Goal: Task Accomplishment & Management: Manage account settings

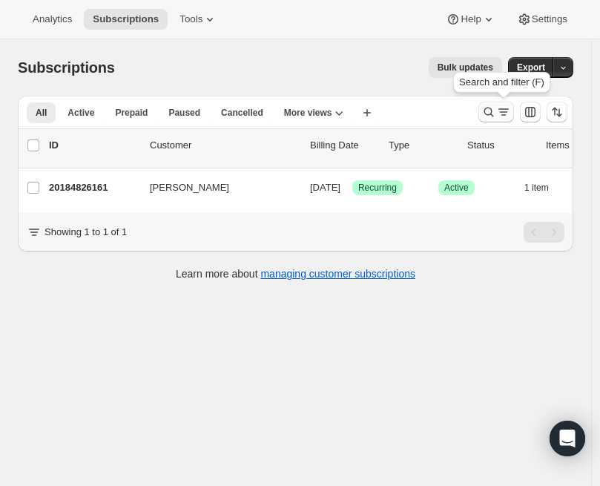
drag, startPoint x: 0, startPoint y: 0, endPoint x: 502, endPoint y: 113, distance: 514.5
click at [496, 113] on icon "Search and filter results" at bounding box center [488, 112] width 15 height 15
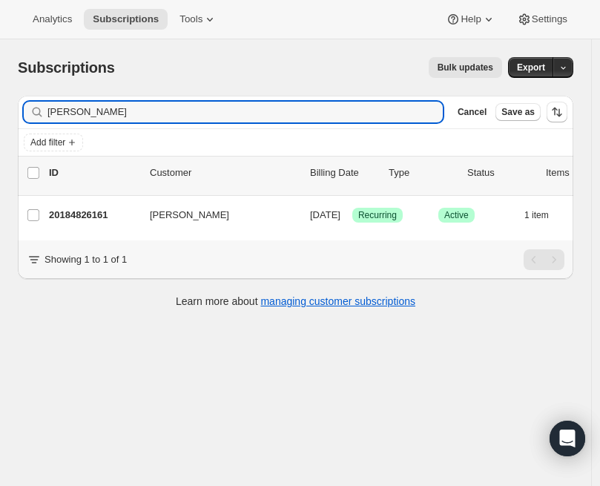
click at [253, 111] on input "[PERSON_NAME]" at bounding box center [244, 112] width 395 height 21
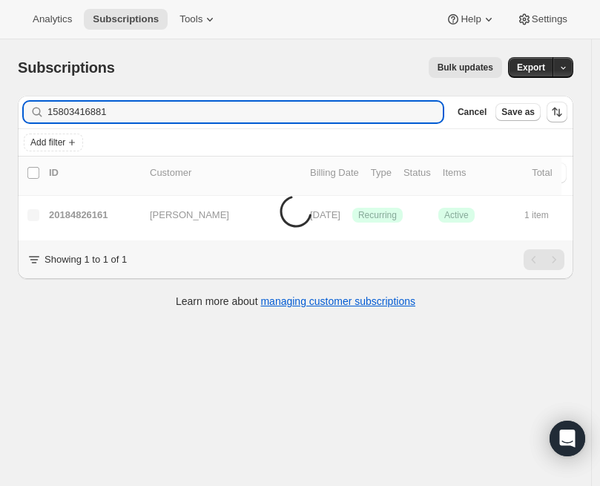
type input "15803416881"
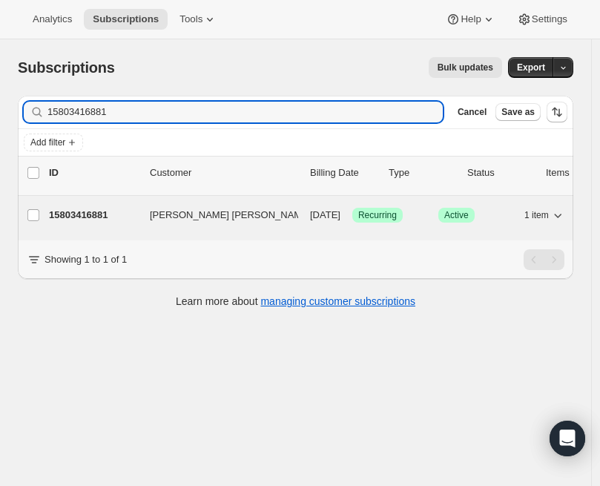
drag, startPoint x: 502, startPoint y: 113, endPoint x: 116, endPoint y: 213, distance: 398.4
click at [116, 213] on p "15803416881" at bounding box center [93, 215] width 89 height 15
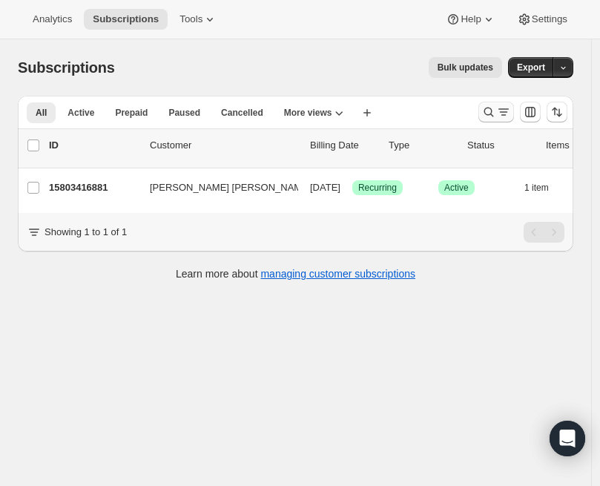
click at [495, 105] on icon "Search and filter results" at bounding box center [488, 112] width 15 height 15
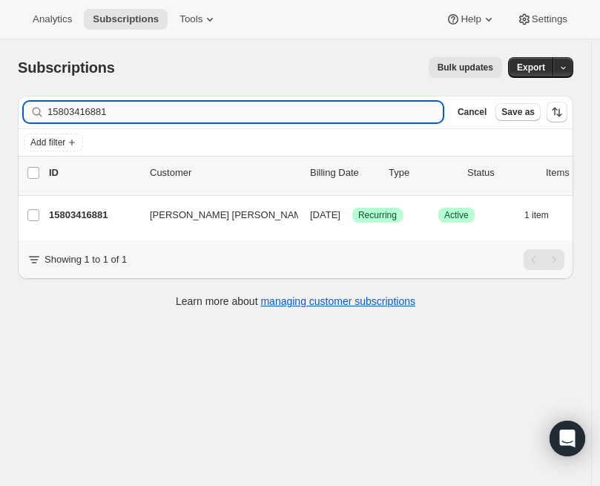
click at [246, 118] on input "15803416881" at bounding box center [244, 112] width 395 height 21
type input "15806038321"
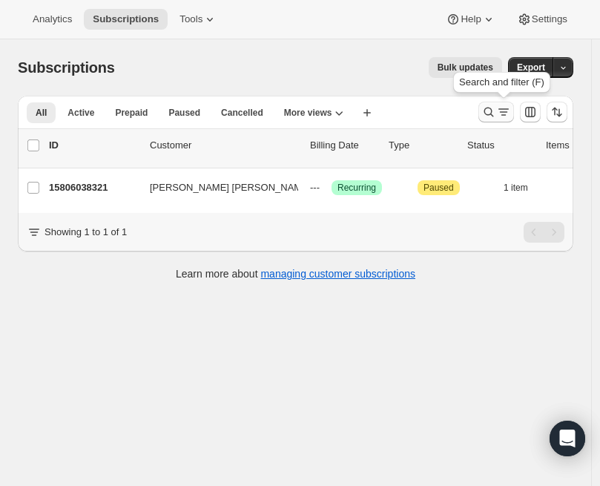
click at [504, 112] on icon "Search and filter results" at bounding box center [503, 112] width 15 height 15
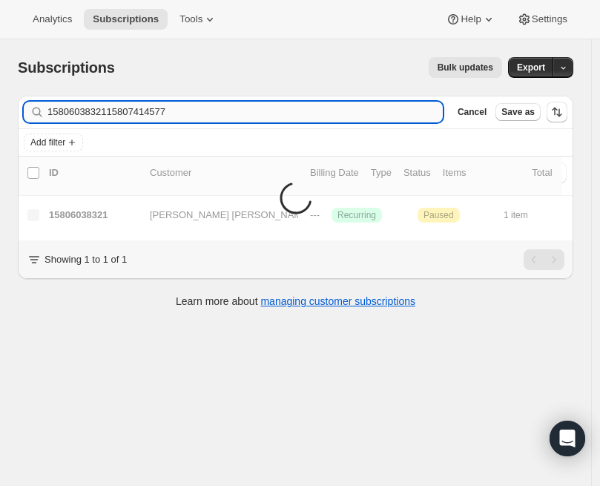
click at [298, 110] on input "1580603832115807414577" at bounding box center [244, 112] width 395 height 21
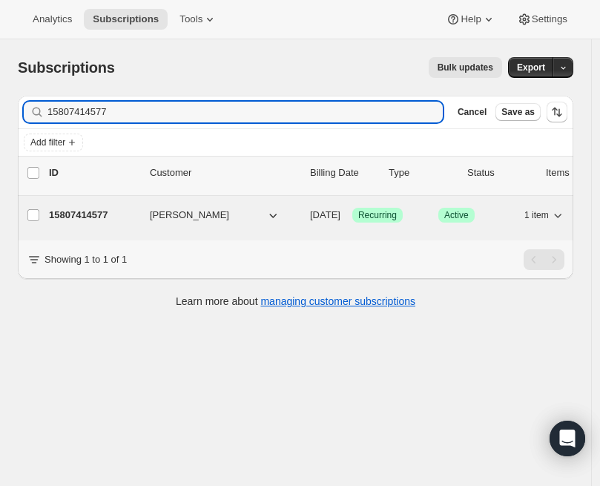
type input "15807414577"
click at [108, 208] on p "15807414577" at bounding box center [93, 215] width 89 height 15
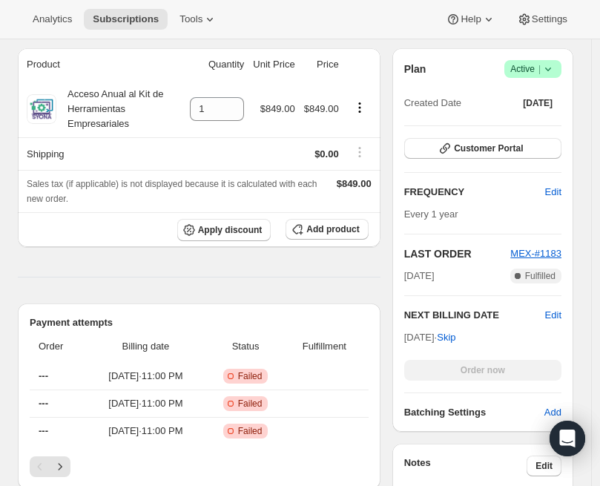
scroll to position [225, 0]
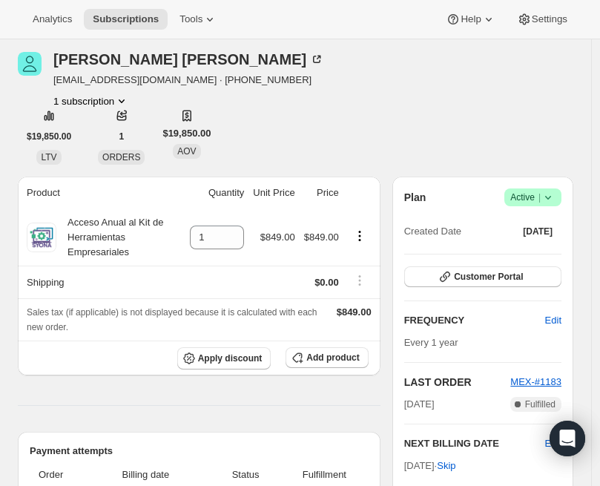
click at [555, 202] on icon at bounding box center [548, 197] width 15 height 15
click at [538, 228] on span "Pause subscription" at bounding box center [536, 226] width 82 height 11
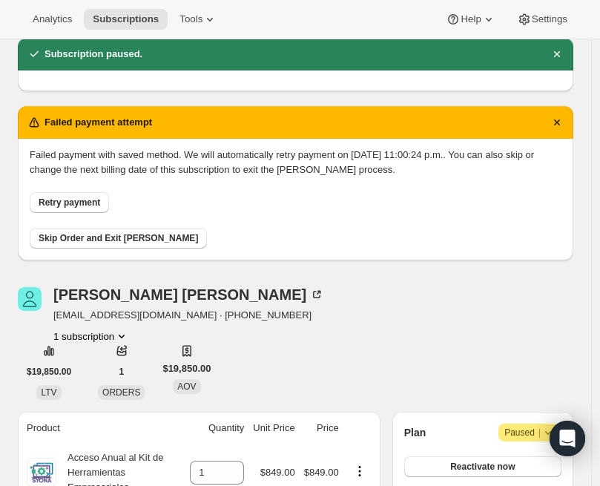
scroll to position [0, 0]
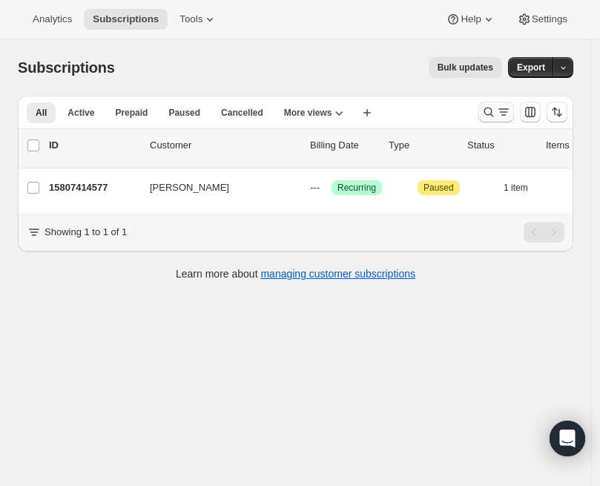
click at [495, 111] on icon "Search and filter results" at bounding box center [488, 112] width 15 height 15
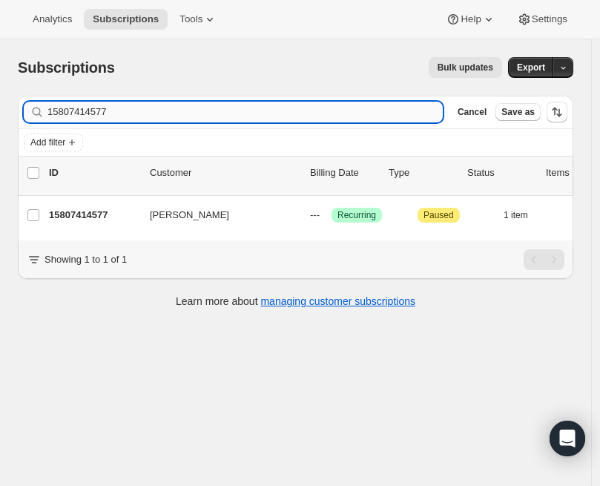
click at [286, 113] on input "15807414577" at bounding box center [244, 112] width 395 height 21
type input "15855255857"
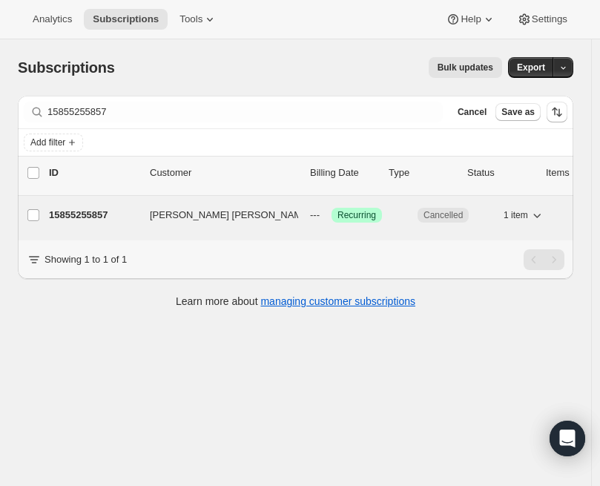
click at [141, 217] on div "15855255857 [PERSON_NAME] [PERSON_NAME] --- Success Recurring Cancelled 1 item …" at bounding box center [356, 215] width 615 height 21
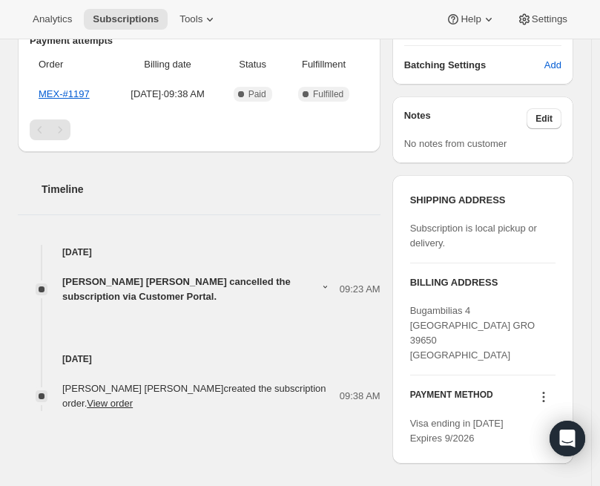
scroll to position [483, 0]
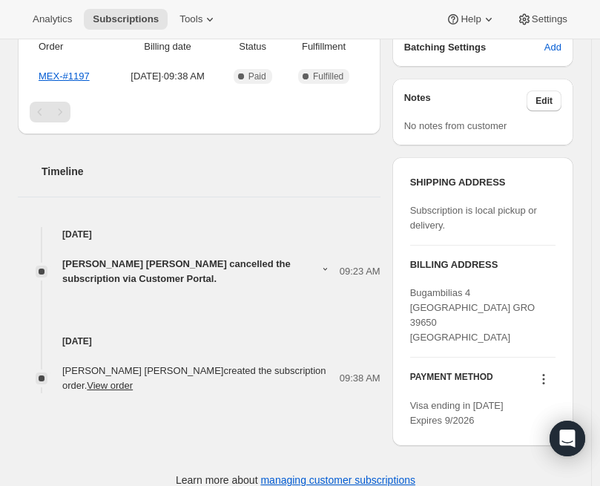
click at [99, 271] on span "[PERSON_NAME] [PERSON_NAME] cancelled the subscription via Customer Portal." at bounding box center [191, 272] width 258 height 30
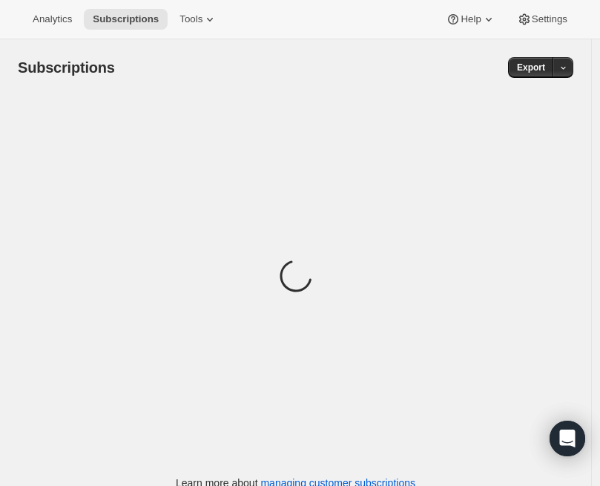
click at [500, 115] on div "Loading" at bounding box center [295, 278] width 555 height 365
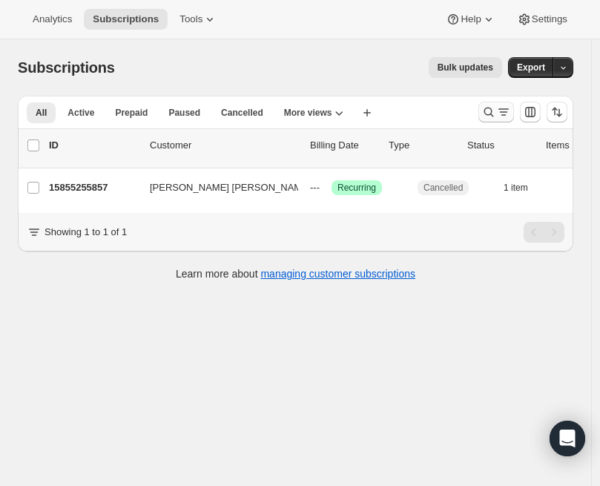
click at [495, 120] on button "Search and filter results" at bounding box center [496, 112] width 36 height 21
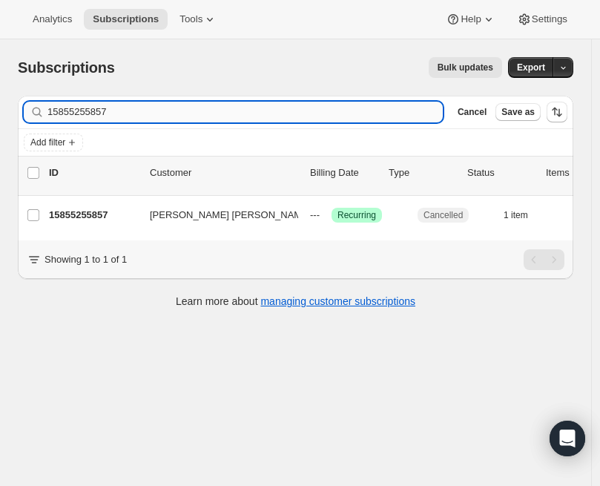
click at [236, 114] on input "15855255857" at bounding box center [244, 112] width 395 height 21
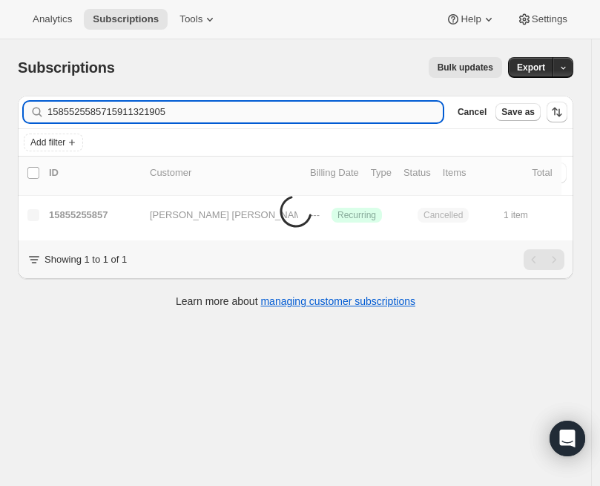
click at [236, 114] on input "1585525585715911321905" at bounding box center [244, 112] width 395 height 21
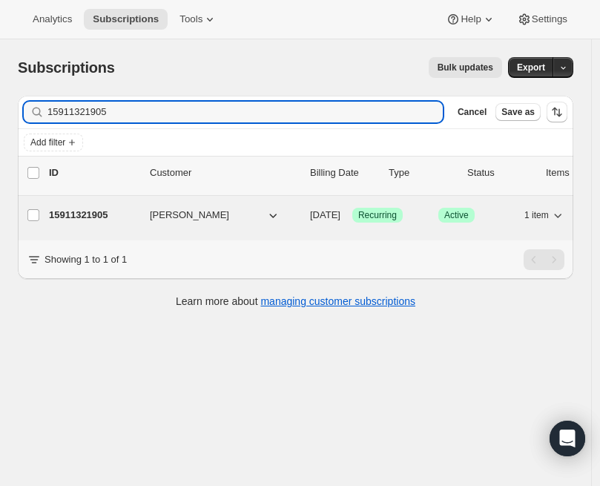
type input "15911321905"
click at [225, 208] on span "[PERSON_NAME]" at bounding box center [189, 215] width 79 height 15
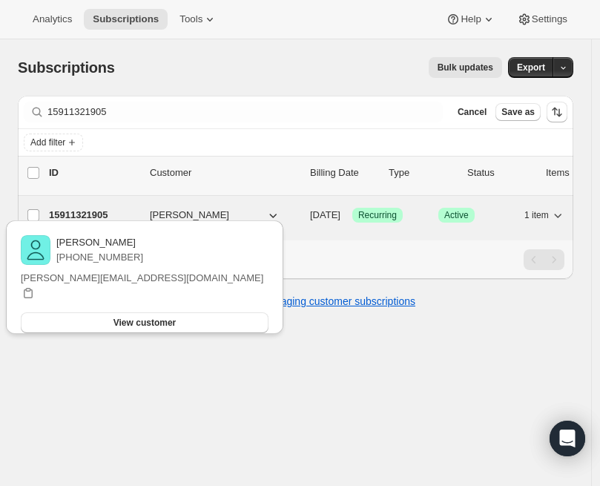
click at [60, 208] on p "15911321905" at bounding box center [93, 215] width 89 height 15
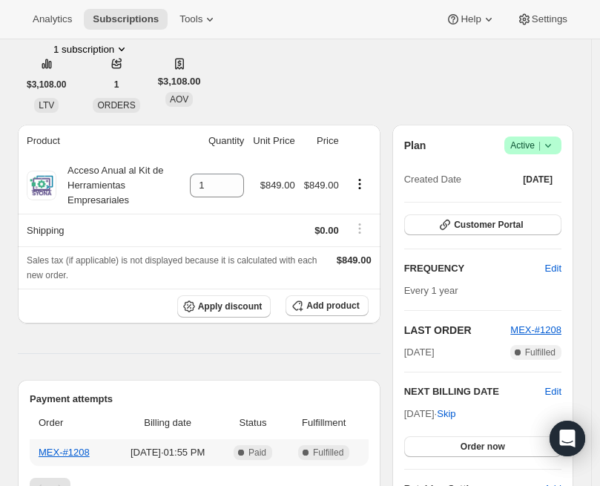
scroll to position [94, 0]
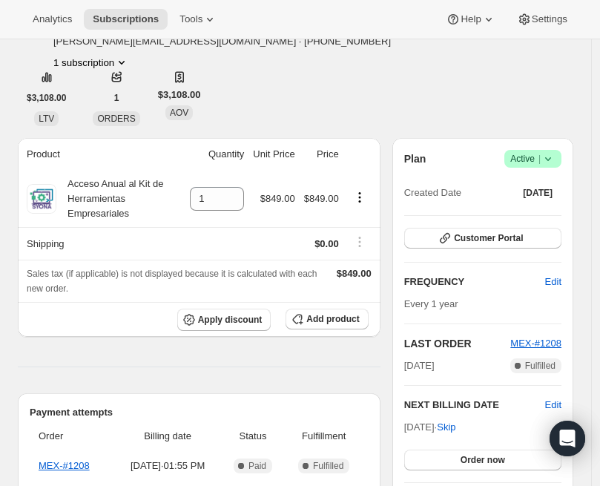
click at [554, 159] on icon at bounding box center [548, 158] width 15 height 15
click at [533, 183] on span "Pause subscription" at bounding box center [536, 187] width 82 height 11
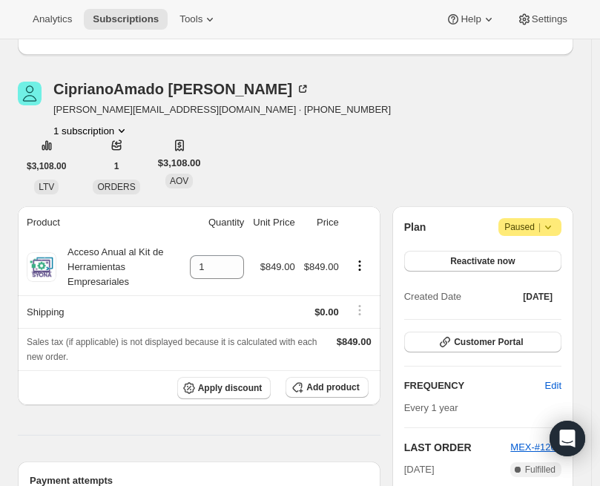
scroll to position [0, 0]
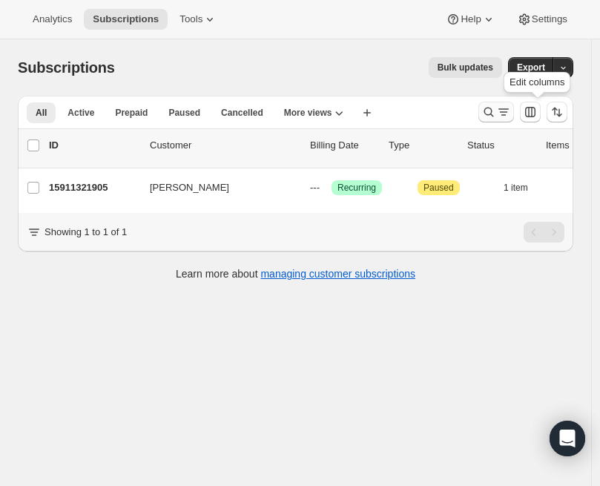
click at [510, 116] on icon "Search and filter results" at bounding box center [503, 112] width 15 height 15
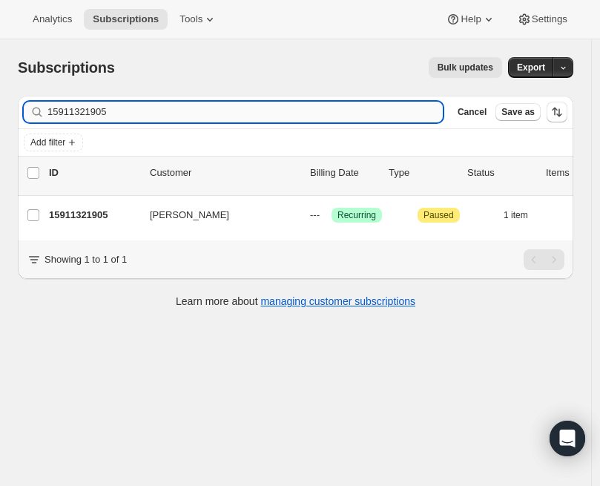
click at [223, 115] on input "15911321905" at bounding box center [244, 112] width 395 height 21
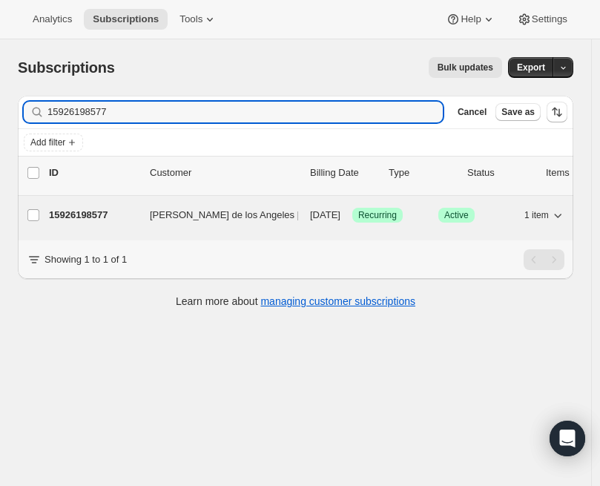
type input "15926198577"
click at [79, 211] on p "15926198577" at bounding box center [93, 215] width 89 height 15
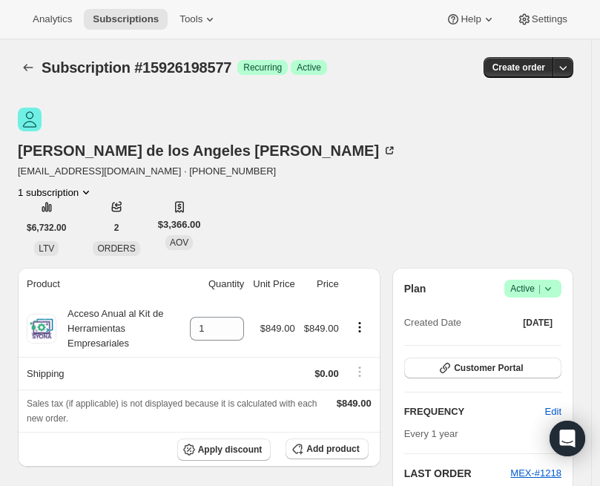
click at [551, 287] on icon at bounding box center [548, 289] width 6 height 4
click at [541, 275] on span "Pause subscription" at bounding box center [537, 282] width 84 height 15
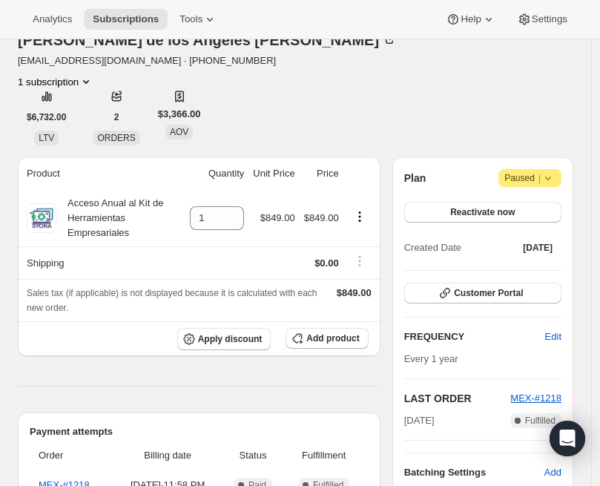
scroll to position [181, 0]
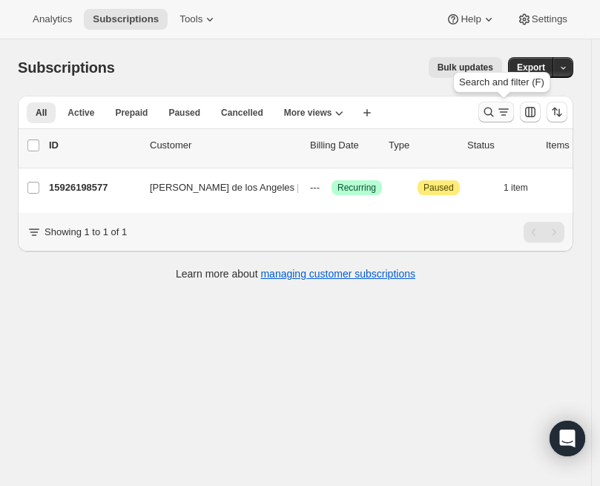
click at [496, 107] on icon "Search and filter results" at bounding box center [488, 112] width 15 height 15
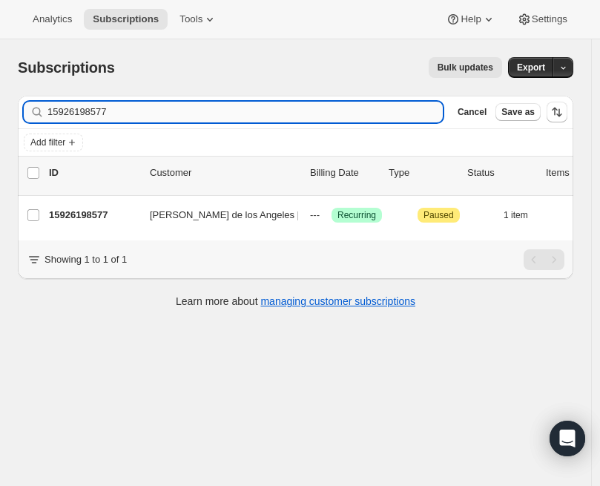
click at [285, 110] on input "15926198577" at bounding box center [244, 112] width 395 height 21
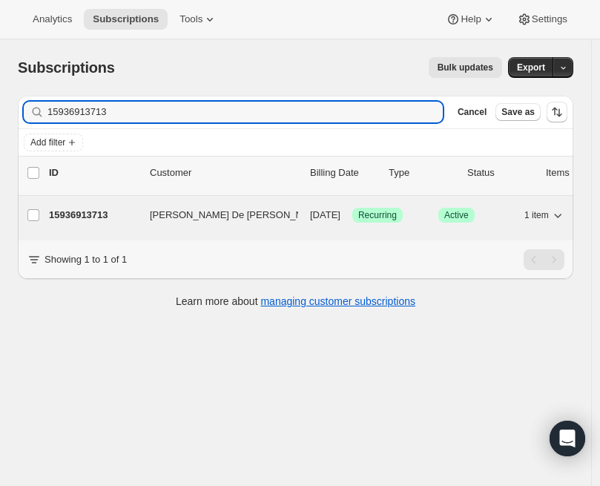
type input "15936913713"
click at [182, 219] on div "15936913713 [PERSON_NAME] De [PERSON_NAME] [DATE] Success Recurring Success Act…" at bounding box center [366, 215] width 635 height 21
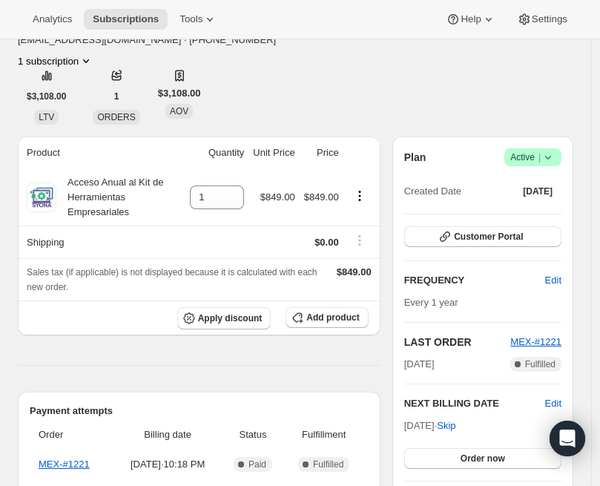
scroll to position [148, 0]
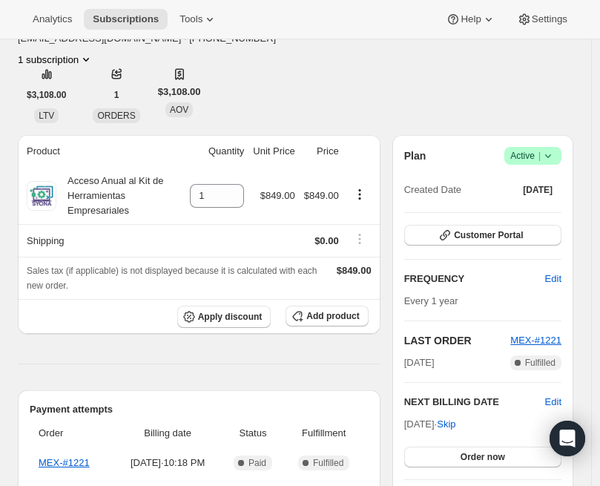
click at [552, 147] on span "Success Active |" at bounding box center [532, 156] width 57 height 18
click at [540, 131] on span "Pause subscription" at bounding box center [536, 134] width 82 height 11
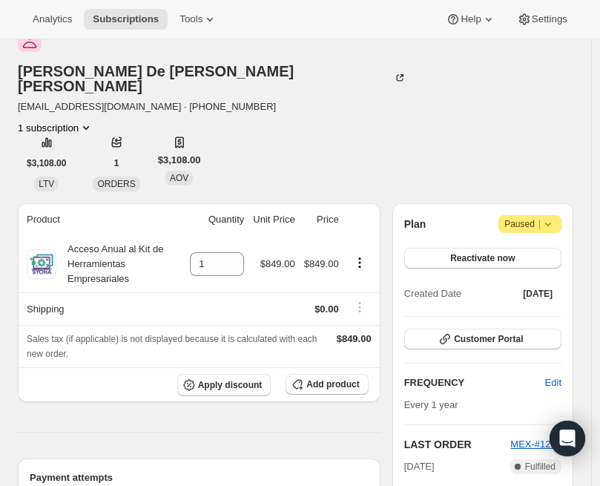
scroll to position [0, 0]
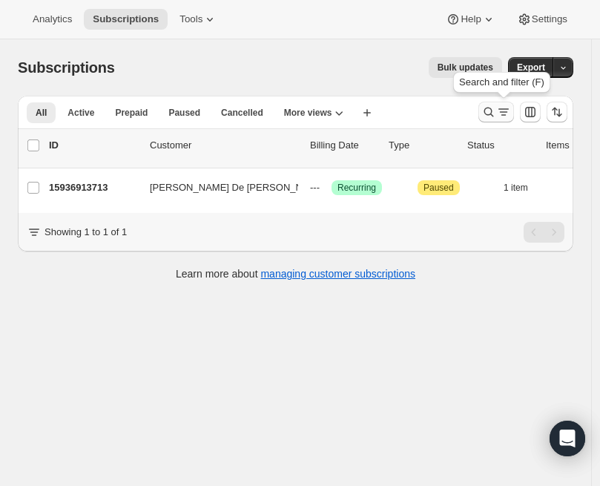
click at [494, 114] on icon "Search and filter results" at bounding box center [489, 113] width 10 height 10
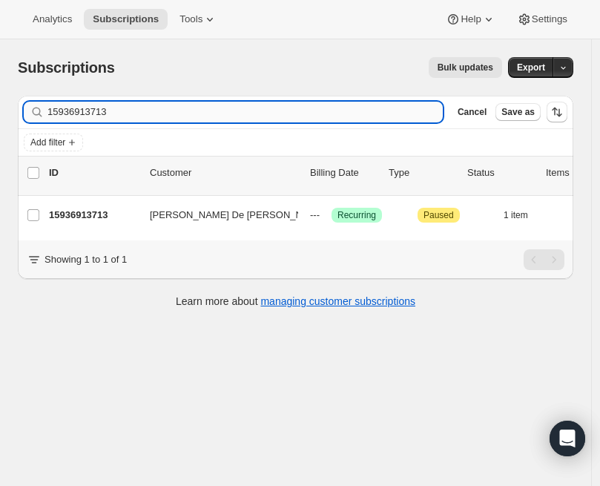
click at [337, 116] on input "15936913713" at bounding box center [244, 112] width 395 height 21
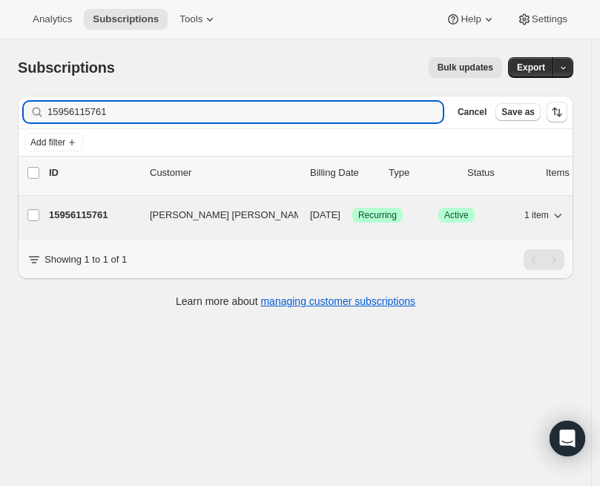
type input "15956115761"
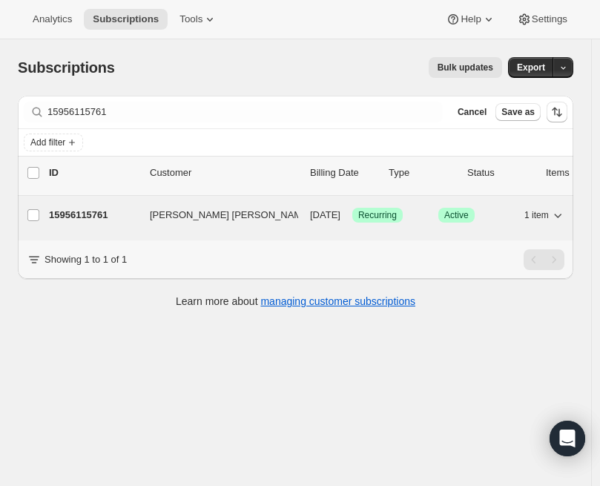
click at [108, 214] on p "15956115761" at bounding box center [93, 215] width 89 height 15
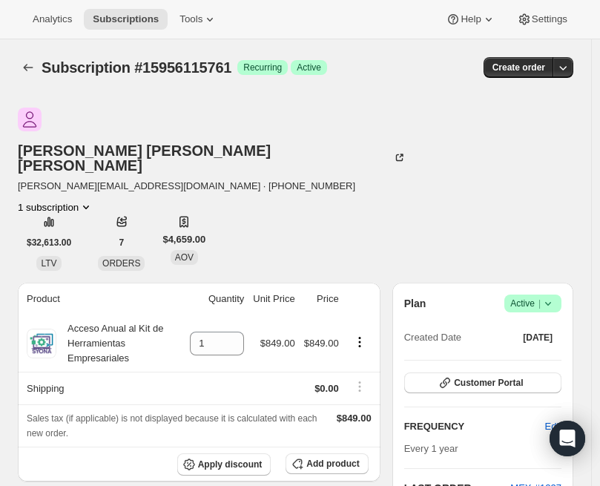
click at [555, 296] on icon at bounding box center [548, 303] width 15 height 15
click at [554, 280] on span "Pause subscription" at bounding box center [536, 282] width 82 height 11
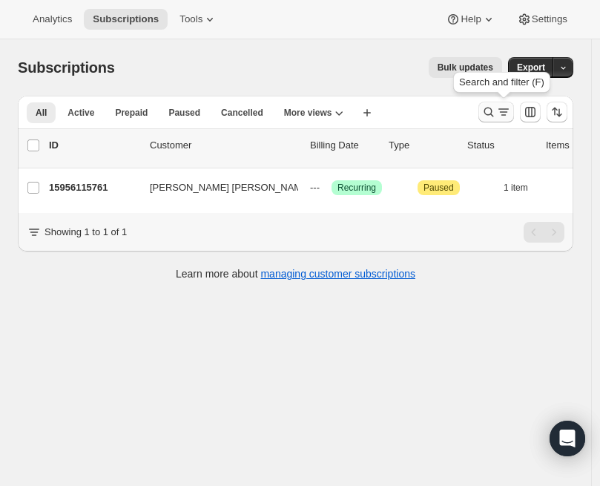
click at [496, 113] on icon "Search and filter results" at bounding box center [488, 112] width 15 height 15
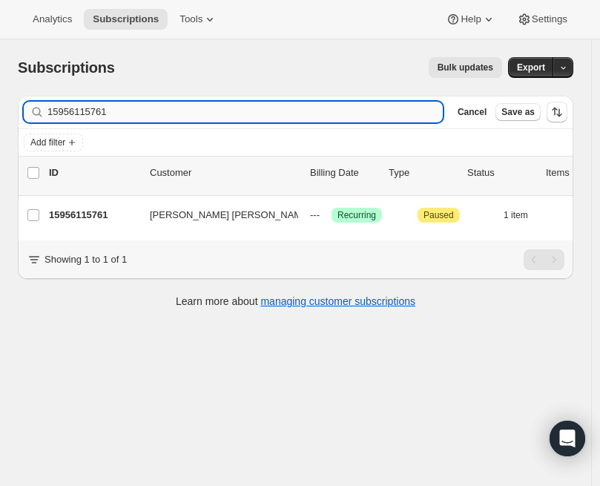
click at [217, 118] on input "15956115761" at bounding box center [244, 112] width 395 height 21
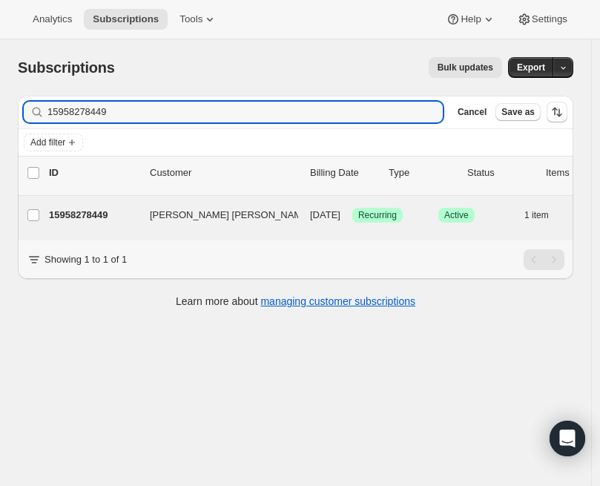
type input "15958278449"
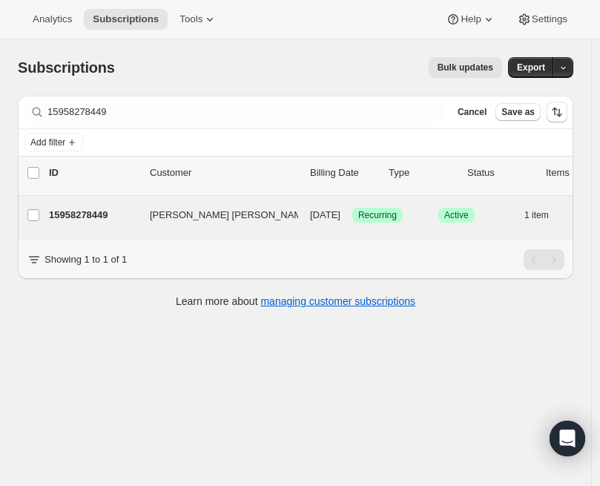
click at [136, 196] on div "[PERSON_NAME] [PERSON_NAME] [PERSON_NAME] 15958278449 [PERSON_NAME] [PERSON_NAM…" at bounding box center [356, 218] width 676 height 44
click at [79, 208] on p "15958278449" at bounding box center [93, 215] width 89 height 15
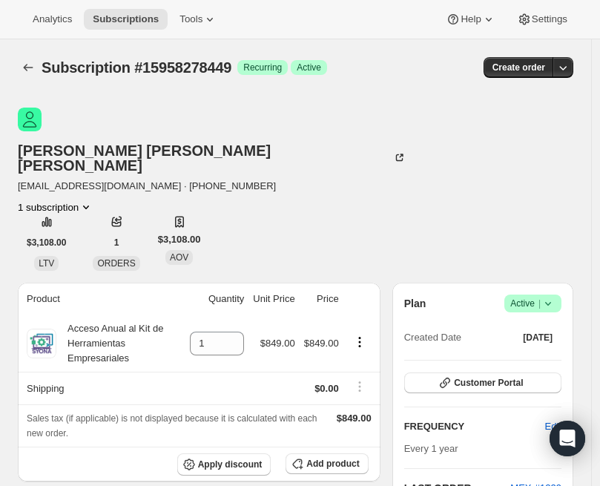
click at [555, 296] on icon at bounding box center [548, 303] width 15 height 15
click at [541, 280] on span "Pause subscription" at bounding box center [536, 282] width 82 height 11
